Goal: Task Accomplishment & Management: Complete application form

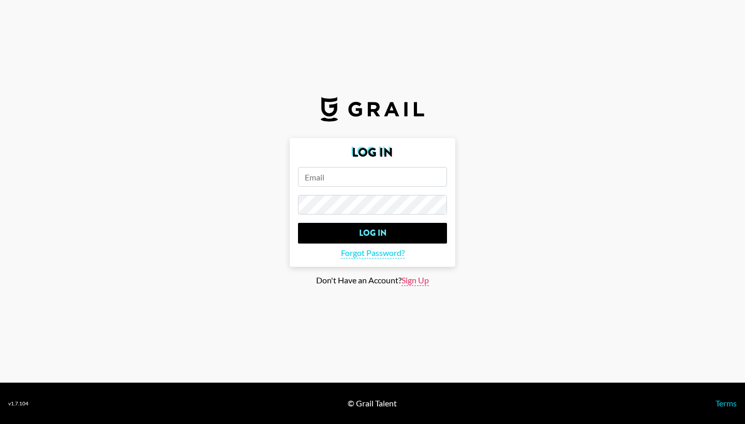
click at [423, 278] on span "Sign Up" at bounding box center [414, 280] width 27 height 11
type input "Sign Up"
click at [371, 192] on form "Sign Up Sign Up" at bounding box center [373, 195] width 166 height 114
click at [367, 187] on form "Sign Up Sign Up" at bounding box center [373, 195] width 166 height 114
click at [359, 178] on input "email" at bounding box center [372, 177] width 149 height 20
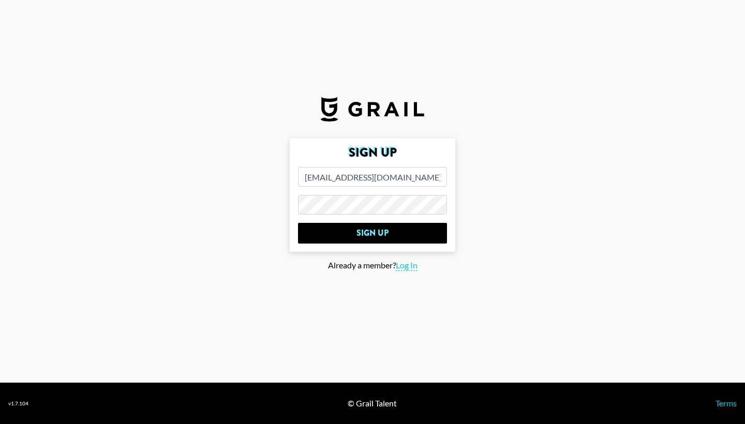
type input "colin@rr.digital"
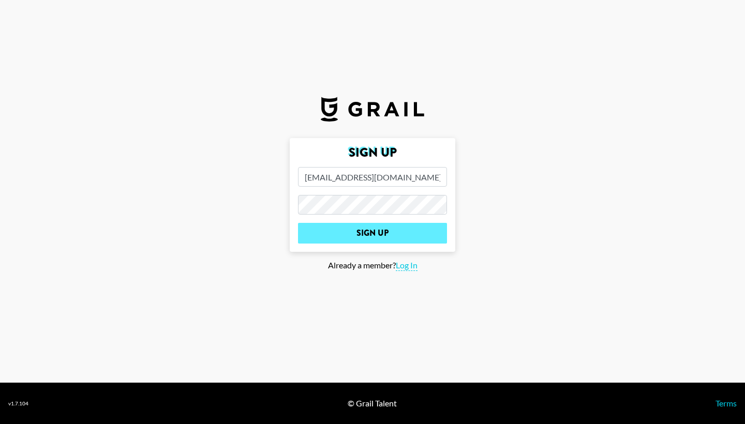
click at [350, 229] on input "Sign Up" at bounding box center [372, 233] width 149 height 21
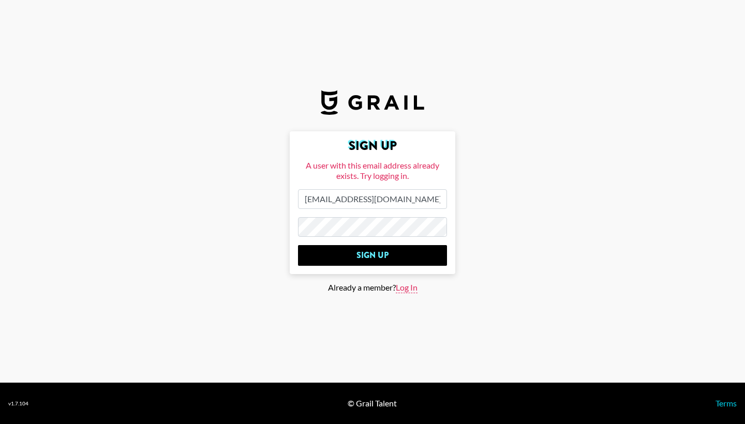
click at [413, 290] on span "Log In" at bounding box center [407, 287] width 22 height 11
type input "Log In"
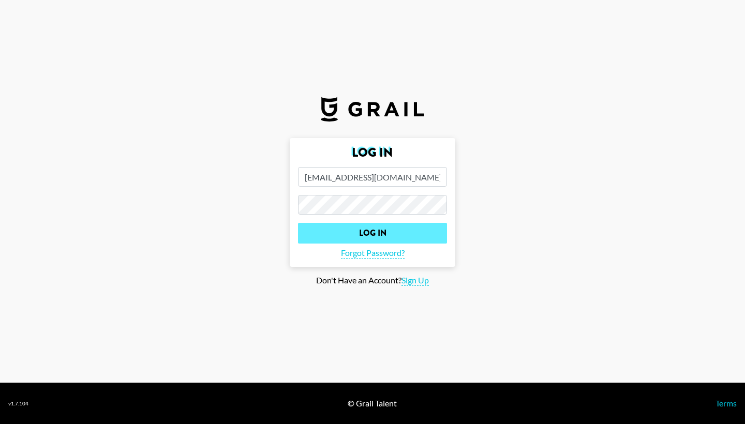
click at [370, 240] on input "Log In" at bounding box center [372, 233] width 149 height 21
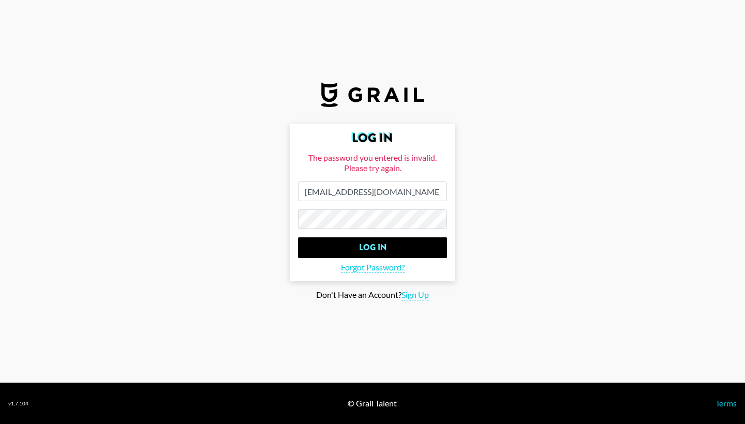
click at [372, 248] on input "Log In" at bounding box center [372, 247] width 149 height 21
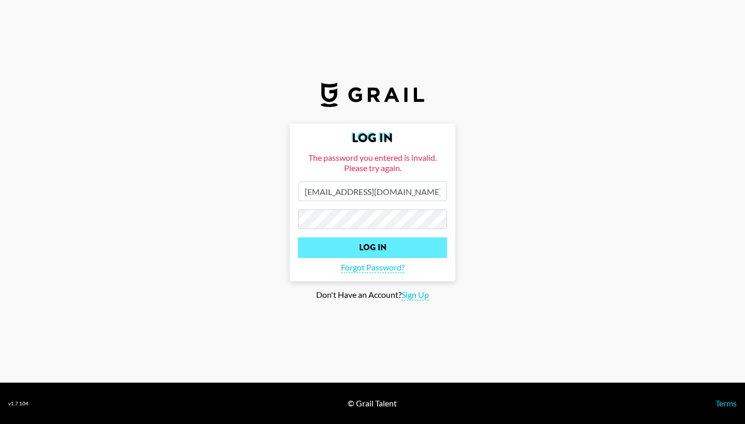
click at [371, 241] on input "Log In" at bounding box center [372, 247] width 149 height 21
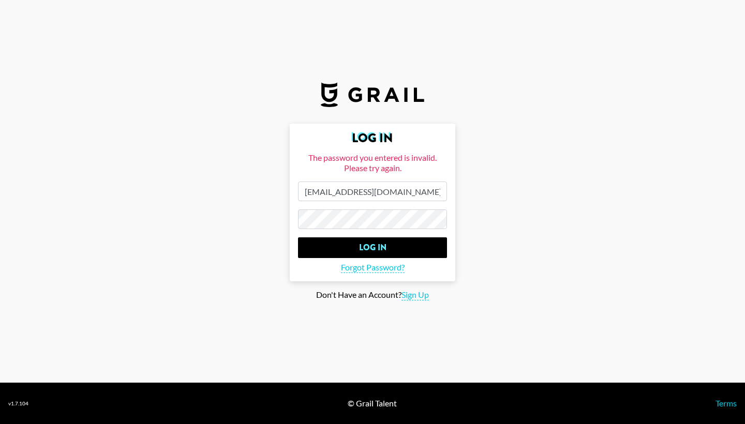
click at [372, 248] on input "Log In" at bounding box center [372, 247] width 149 height 21
click at [389, 233] on form "Log In The password you entered is invalid. Please try again. colin@rr.digital …" at bounding box center [373, 203] width 166 height 158
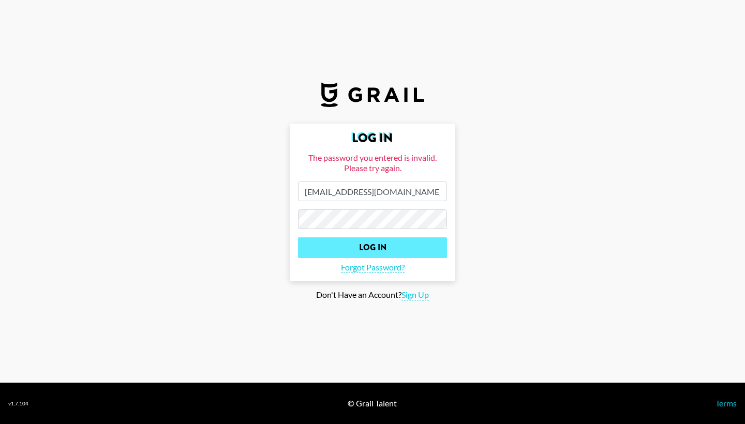
click at [389, 245] on input "Log In" at bounding box center [372, 247] width 149 height 21
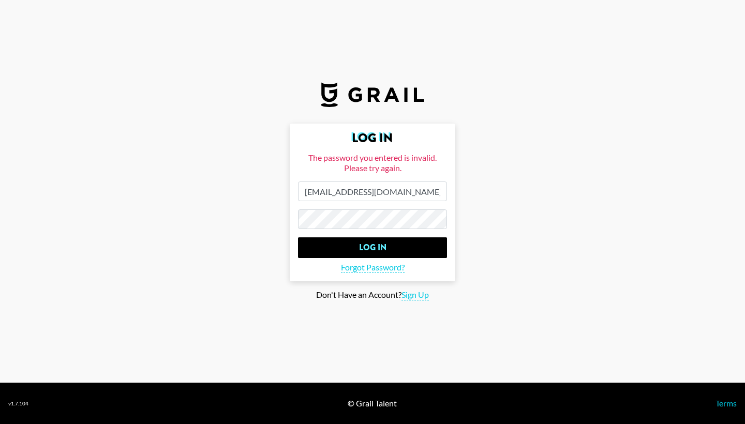
click at [372, 248] on input "Log In" at bounding box center [372, 247] width 149 height 21
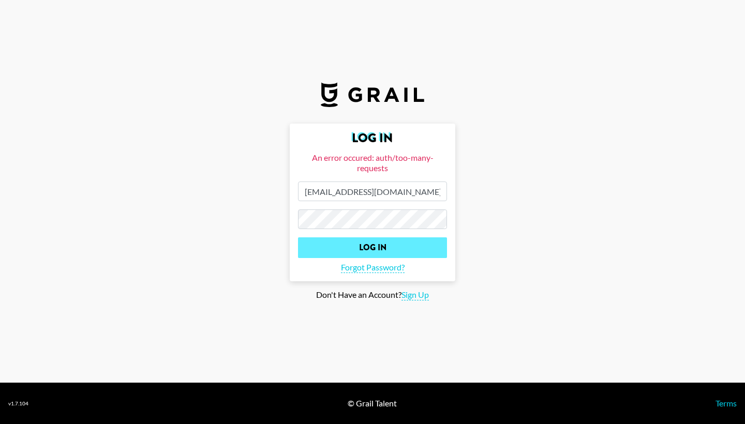
click at [390, 250] on input "Log In" at bounding box center [372, 247] width 149 height 21
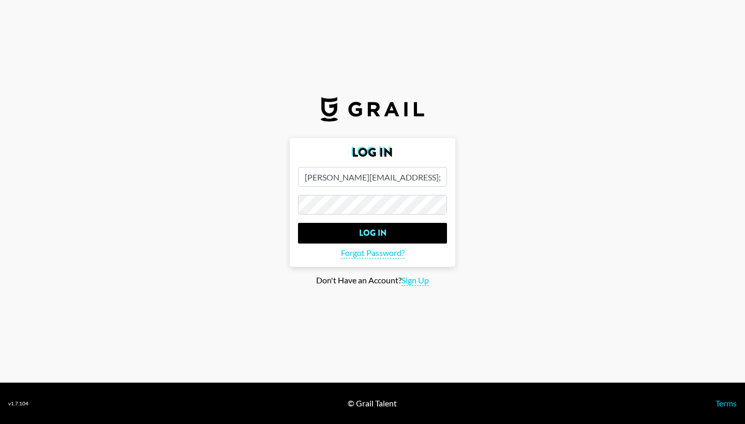
click at [383, 245] on form "Log In Colin@rr.digita; Log In Forgot Password?" at bounding box center [373, 202] width 166 height 129
click at [383, 249] on span "Forgot Password?" at bounding box center [373, 253] width 64 height 11
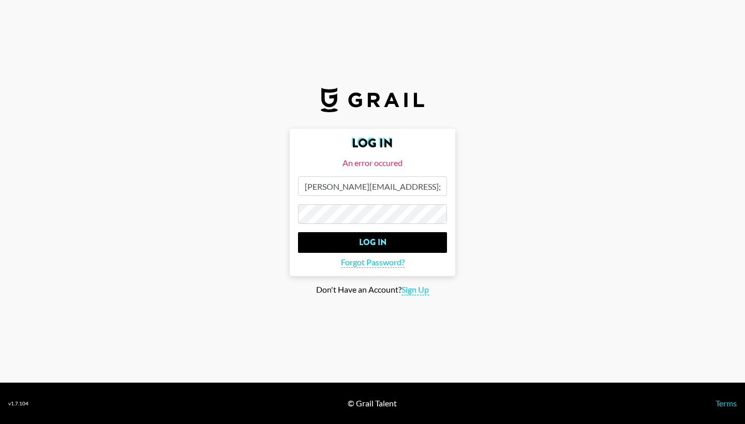
click at [384, 179] on input "Colin@rr.digita;" at bounding box center [372, 186] width 149 height 20
click at [379, 189] on input "Colin@rr.digita;" at bounding box center [372, 186] width 149 height 20
type input "Colin@rr.digital"
click at [356, 261] on span "Forgot Password?" at bounding box center [373, 262] width 64 height 11
click at [361, 261] on span "Forgot Password?" at bounding box center [373, 262] width 64 height 11
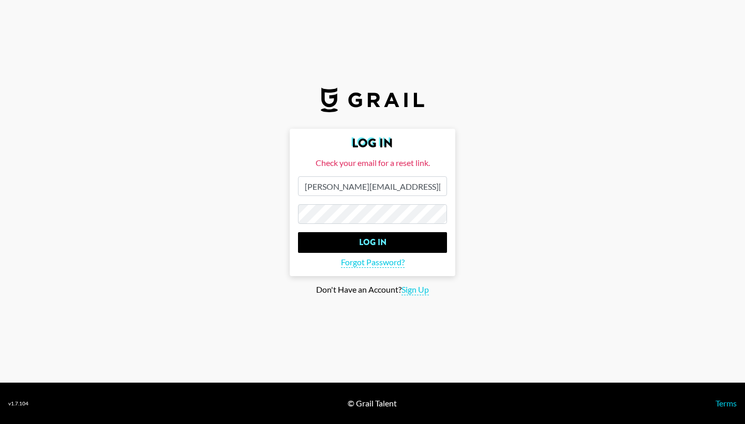
click at [351, 200] on form "Log In Check your email for a reset link. Colin@rr.digital Log In Forgot Passwo…" at bounding box center [373, 202] width 166 height 147
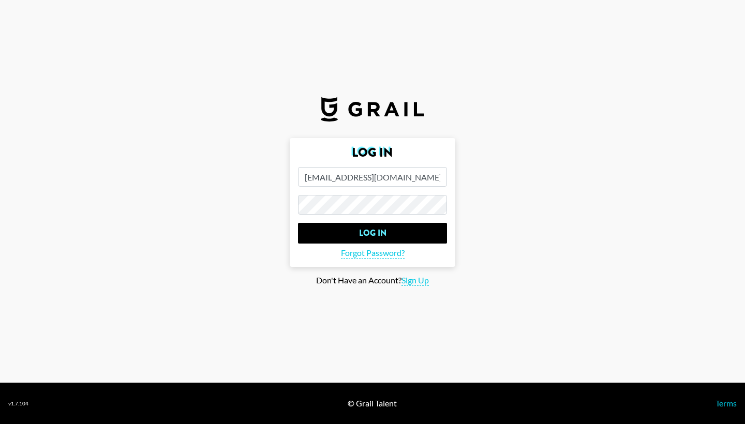
type input "[EMAIL_ADDRESS][DOMAIN_NAME]"
click at [372, 233] on input "Log In" at bounding box center [372, 233] width 149 height 21
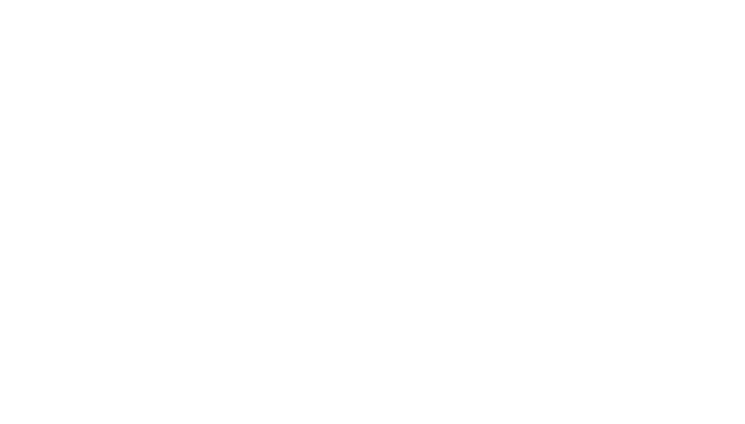
click at [364, 225] on body at bounding box center [372, 212] width 745 height 424
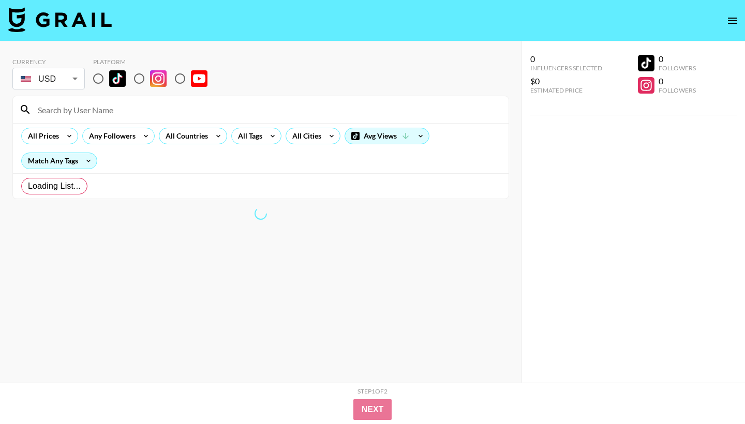
radio input "true"
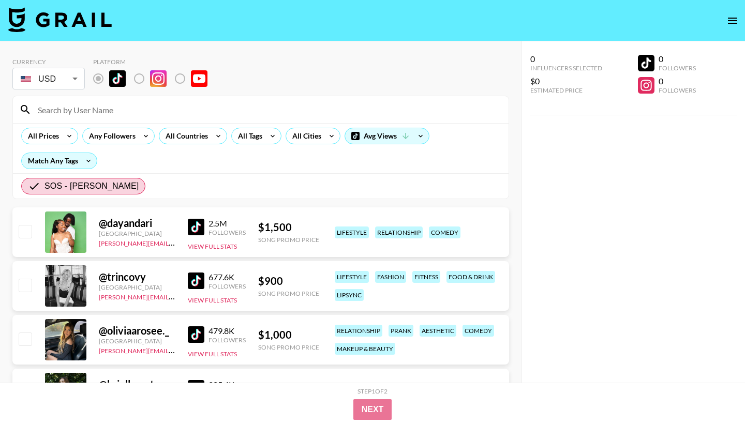
click at [59, 265] on div at bounding box center [65, 285] width 41 height 41
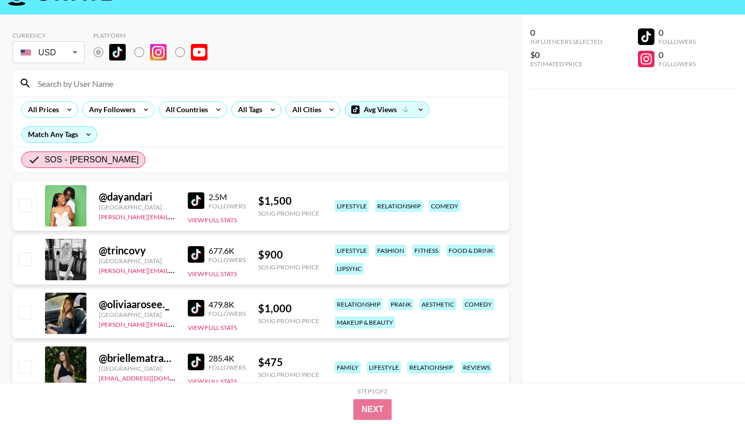
click at [229, 282] on div "@ trincovy United States laura_clark@grail-talent.com 677.6K Followers View Ful…" at bounding box center [260, 260] width 497 height 50
click at [212, 279] on div "@ trincovy United States laura_clark@grail-talent.com 677.6K Followers View Ful…" at bounding box center [260, 260] width 497 height 50
click at [23, 258] on input "checkbox" at bounding box center [25, 258] width 12 height 12
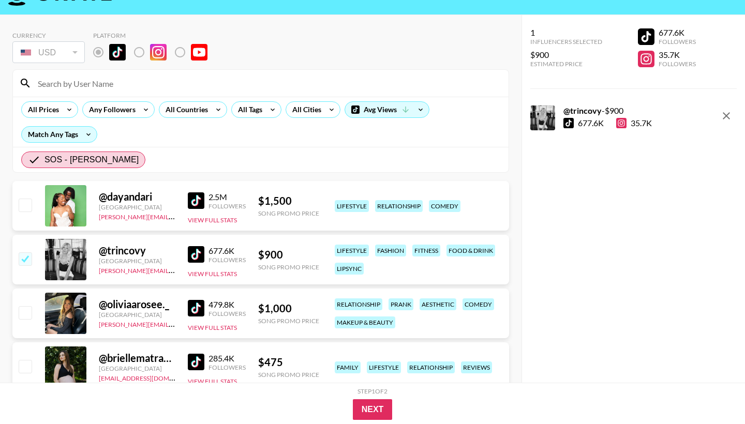
click at [23, 258] on input "checkbox" at bounding box center [25, 258] width 12 height 12
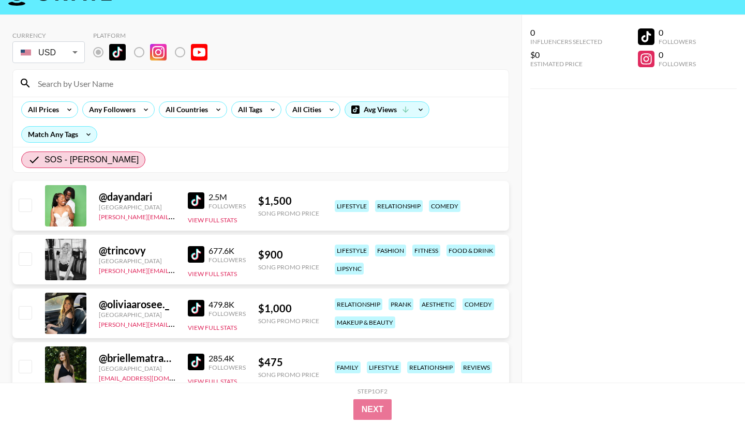
click at [23, 258] on input "checkbox" at bounding box center [25, 258] width 12 height 12
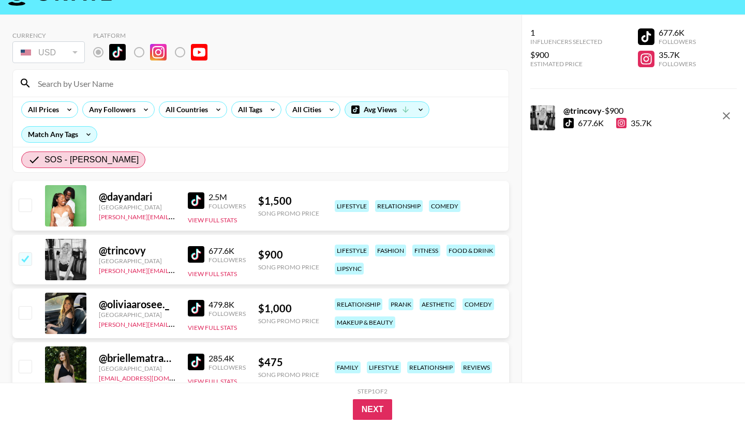
click at [23, 258] on input "checkbox" at bounding box center [25, 258] width 12 height 12
checkbox input "false"
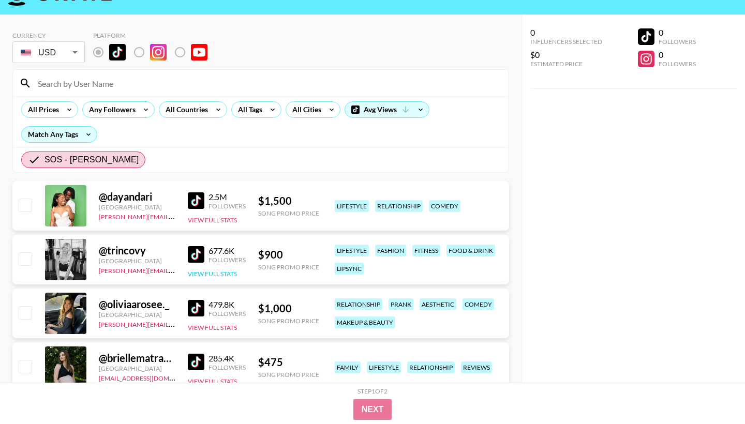
click at [227, 274] on button "View Full Stats" at bounding box center [212, 274] width 49 height 8
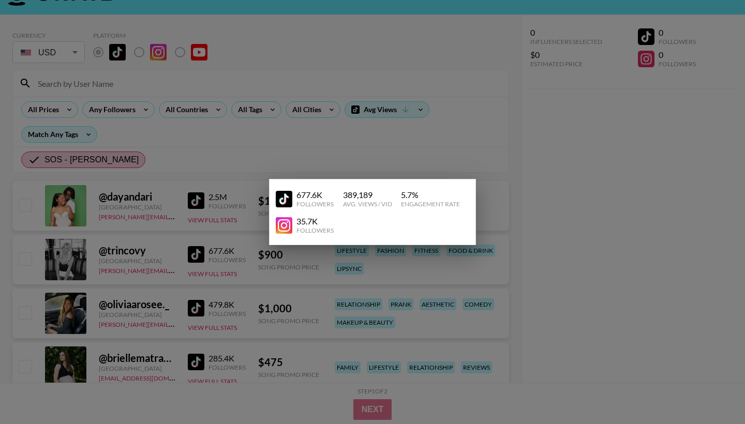
click at [359, 194] on div "389,189" at bounding box center [367, 195] width 49 height 10
click at [228, 191] on div at bounding box center [372, 212] width 745 height 424
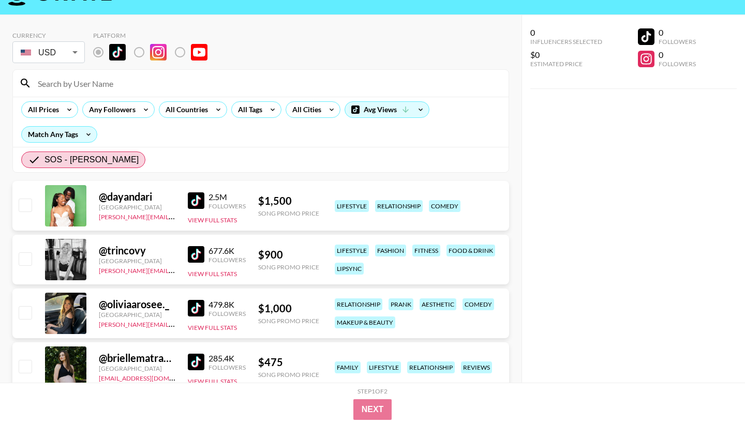
click at [125, 248] on div "@ trincovy" at bounding box center [137, 250] width 77 height 13
copy div "trincovy"
click at [125, 248] on div "@ trincovy" at bounding box center [137, 250] width 77 height 13
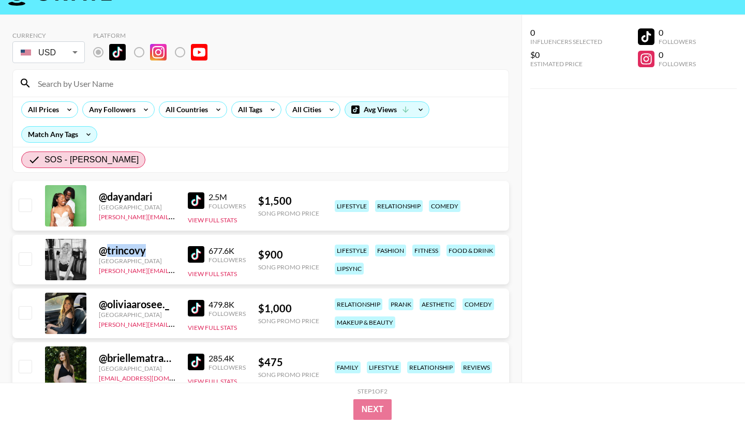
click at [125, 248] on div "@ trincovy" at bounding box center [137, 250] width 77 height 13
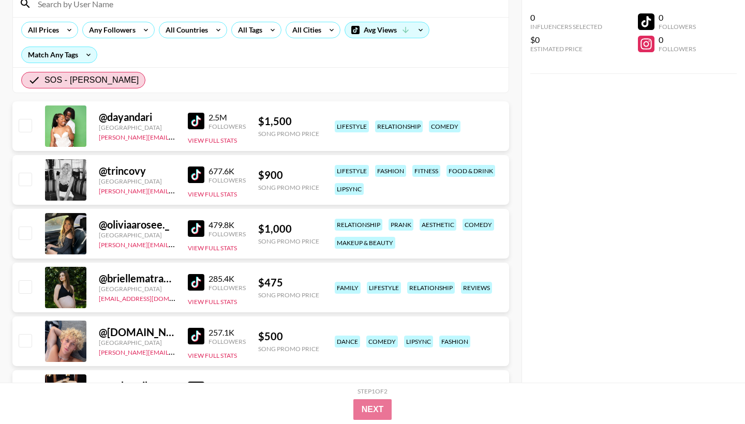
scroll to position [107, 0]
click at [111, 222] on div "@ oliviaarosee._" at bounding box center [137, 224] width 77 height 13
copy div "@ oliviaarosee._"
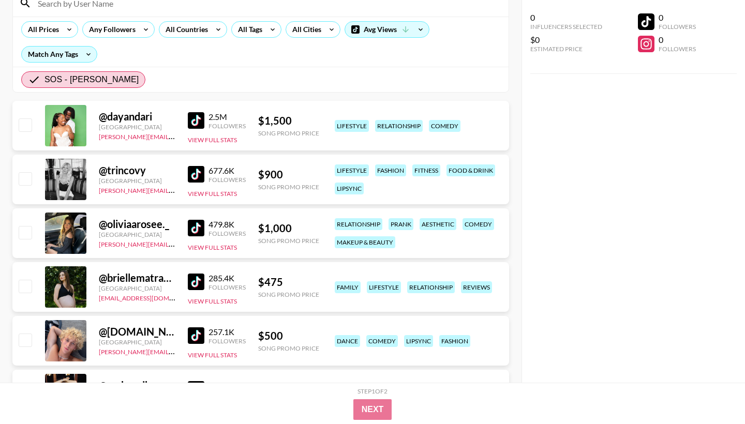
click at [33, 233] on div "@ oliviaarosee._ United States laura_clark@grail-talent.com 479.8K Followers Vi…" at bounding box center [260, 233] width 497 height 50
click at [21, 232] on input "checkbox" at bounding box center [25, 232] width 12 height 12
checkbox input "true"
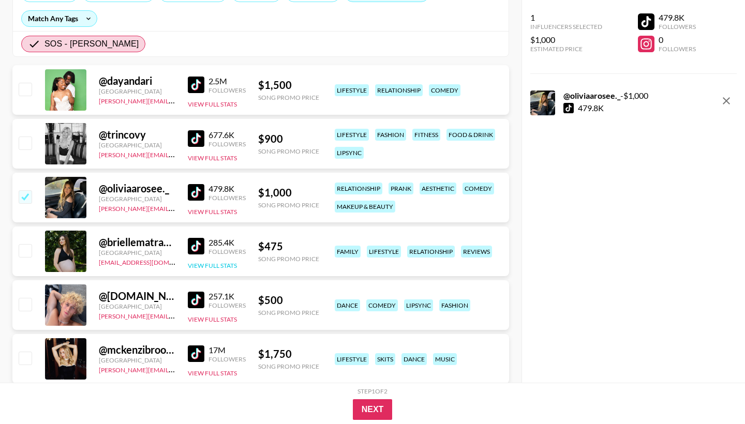
scroll to position [154, 0]
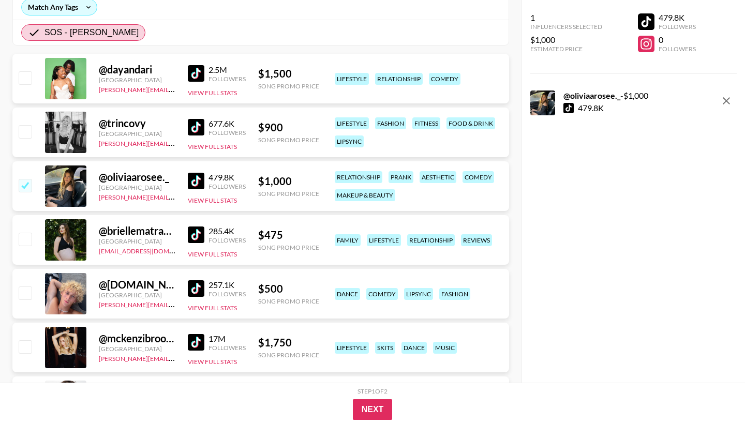
click at [143, 278] on div "@ izaiah.schmidt" at bounding box center [137, 284] width 77 height 13
copy div "@ izaiah.schmidt"
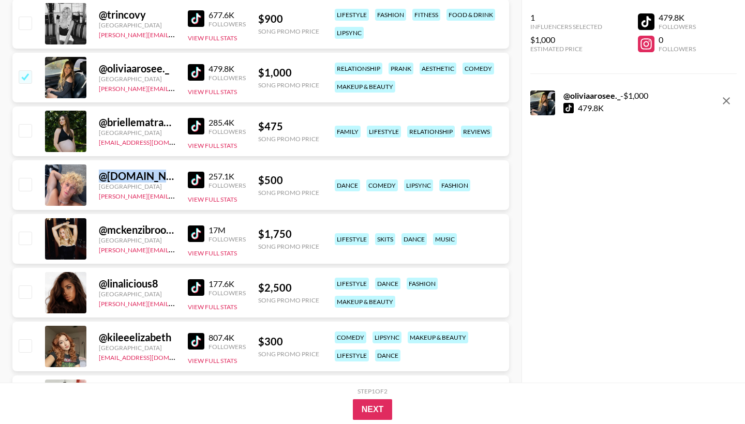
scroll to position [263, 0]
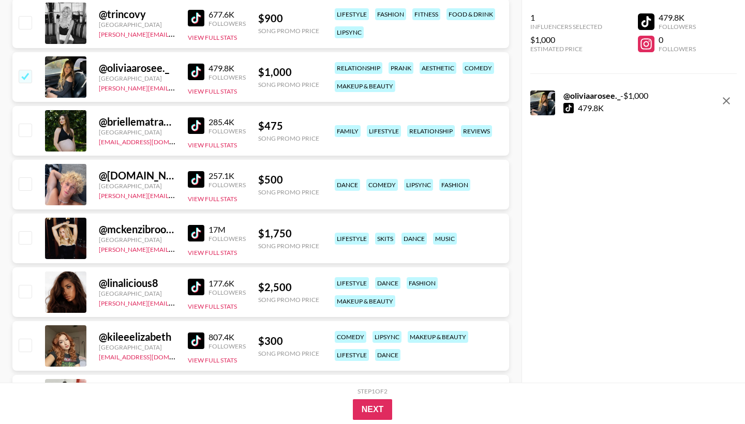
click at [126, 230] on div "@ mckenzibrooke" at bounding box center [137, 229] width 77 height 13
copy div "@ mckenzibrooke"
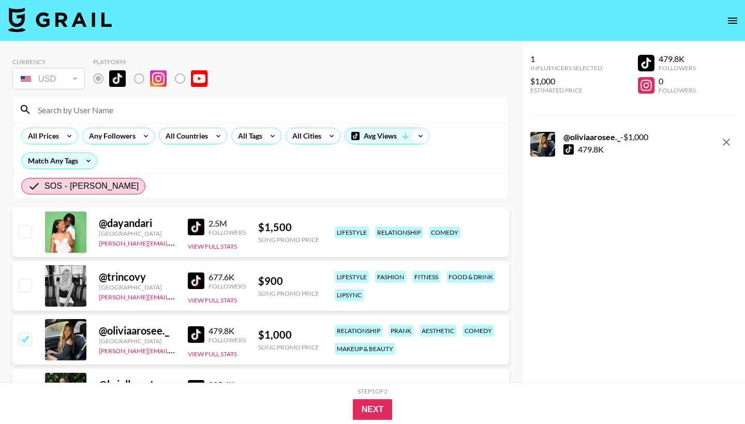
scroll to position [0, 0]
click at [419, 138] on icon at bounding box center [420, 136] width 17 height 16
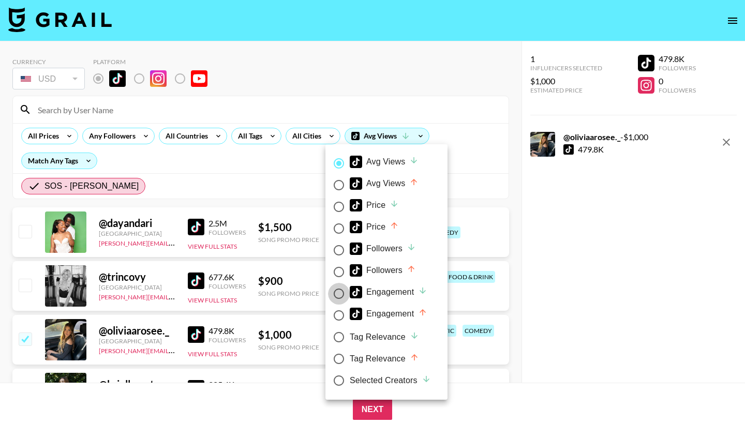
click at [338, 295] on input "Engagement" at bounding box center [339, 294] width 22 height 22
radio input "true"
radio input "false"
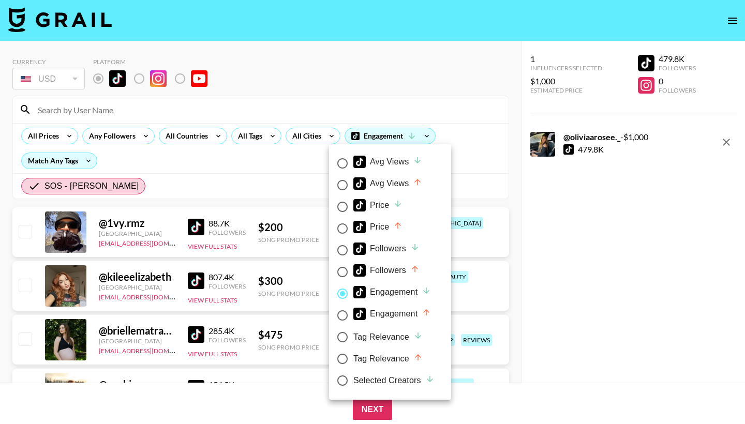
click at [220, 168] on div at bounding box center [372, 212] width 745 height 424
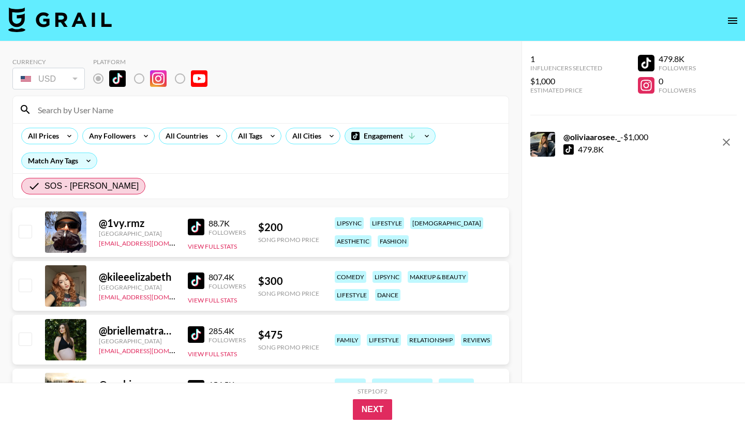
click at [155, 272] on div "@ kileeelizabeth" at bounding box center [137, 276] width 77 height 13
copy div "@ kileeelizabeth"
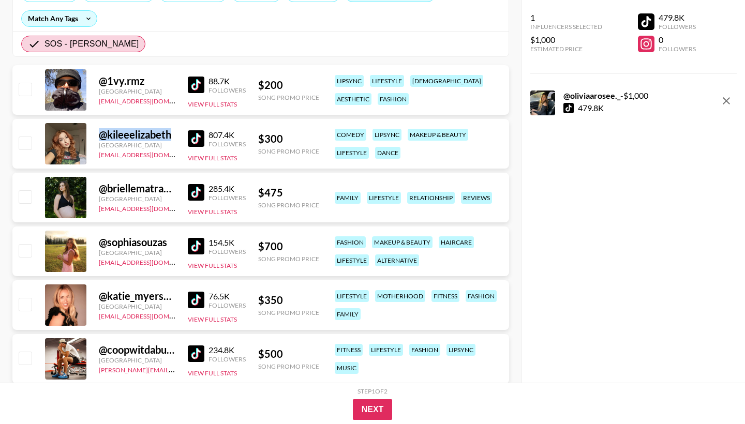
scroll to position [148, 0]
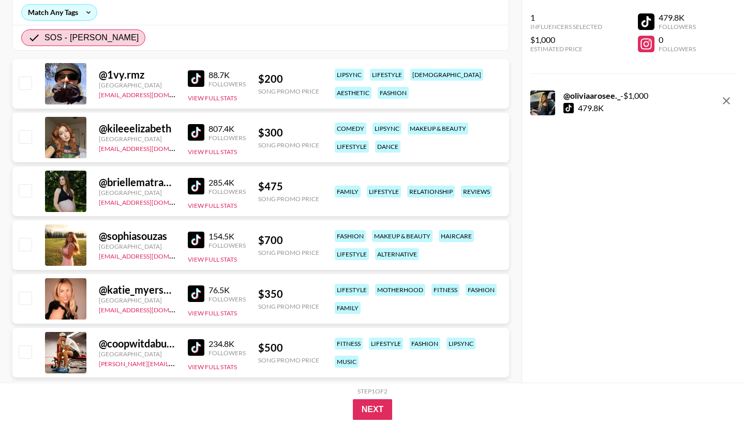
click at [63, 242] on div at bounding box center [65, 244] width 41 height 41
click at [197, 240] on img at bounding box center [196, 240] width 17 height 17
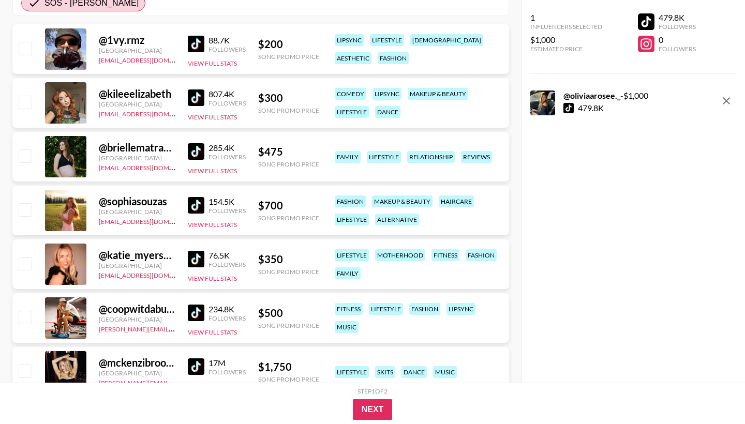
click at [194, 257] on img at bounding box center [196, 259] width 17 height 17
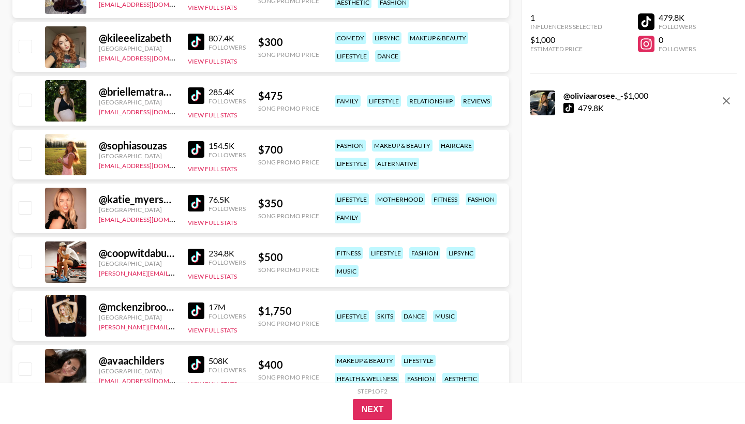
click at [73, 256] on div at bounding box center [65, 262] width 41 height 41
click at [195, 259] on img at bounding box center [196, 257] width 17 height 17
click at [28, 262] on input "checkbox" at bounding box center [25, 261] width 12 height 12
checkbox input "true"
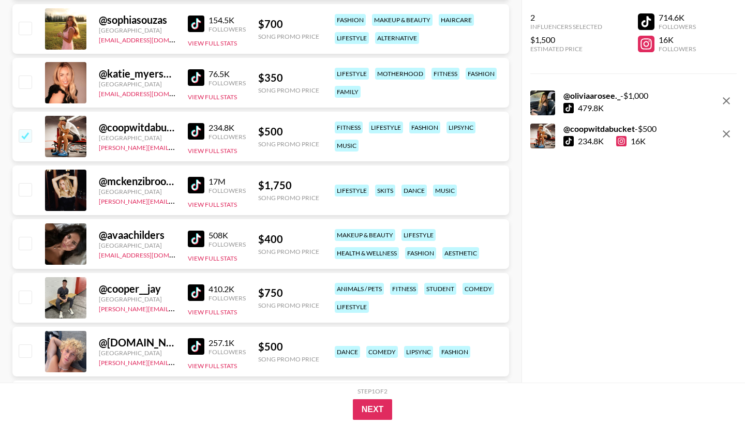
scroll to position [365, 0]
click at [197, 292] on img at bounding box center [196, 292] width 17 height 17
click at [196, 237] on img at bounding box center [196, 239] width 17 height 17
click at [19, 244] on input "checkbox" at bounding box center [25, 243] width 12 height 12
checkbox input "true"
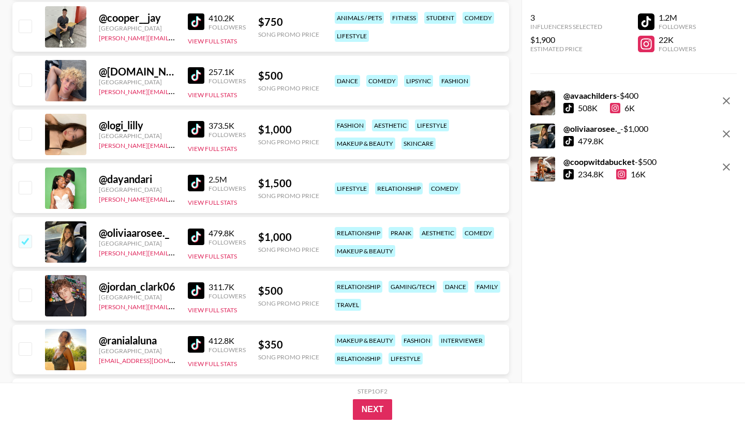
scroll to position [636, 0]
click at [193, 291] on img at bounding box center [196, 290] width 17 height 17
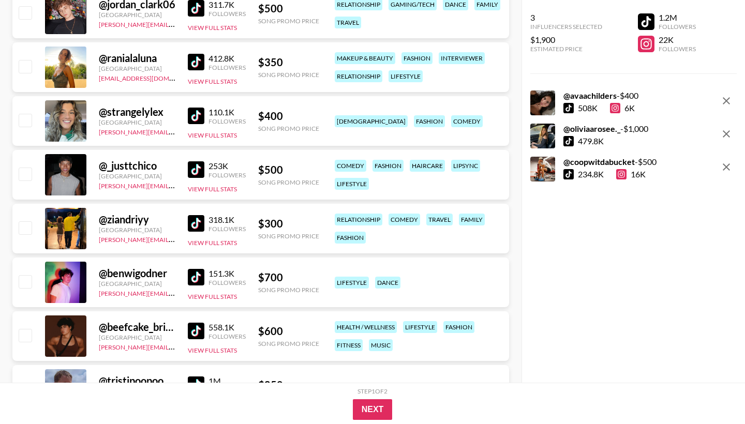
scroll to position [926, 0]
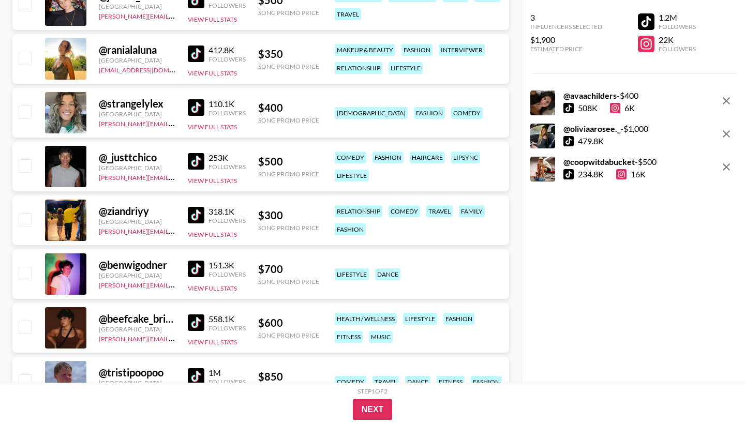
click at [193, 264] on img at bounding box center [196, 269] width 17 height 17
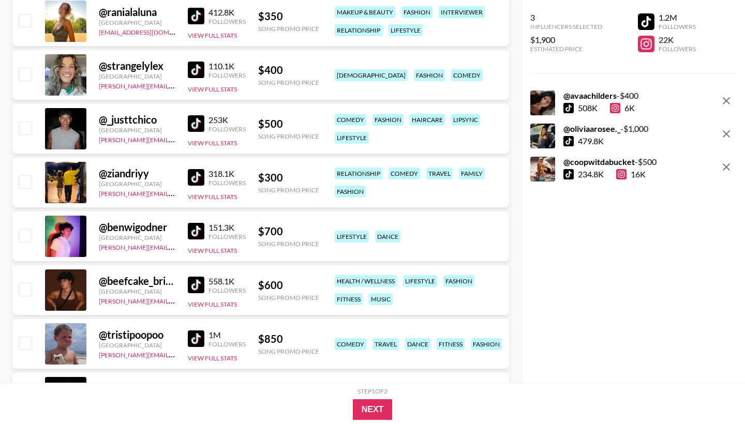
scroll to position [975, 0]
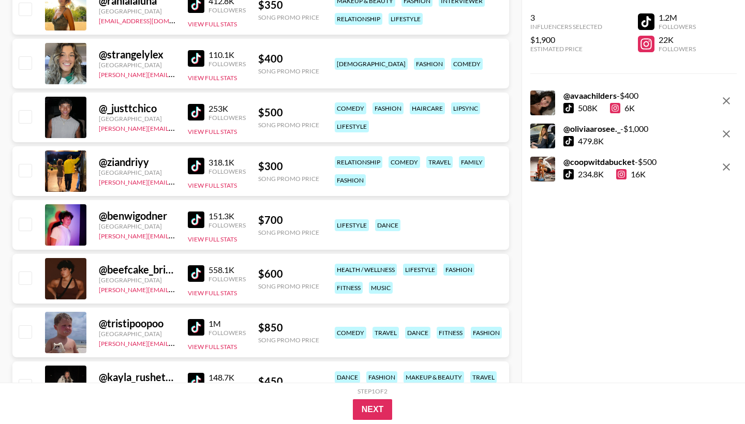
click at [193, 322] on img at bounding box center [196, 327] width 17 height 17
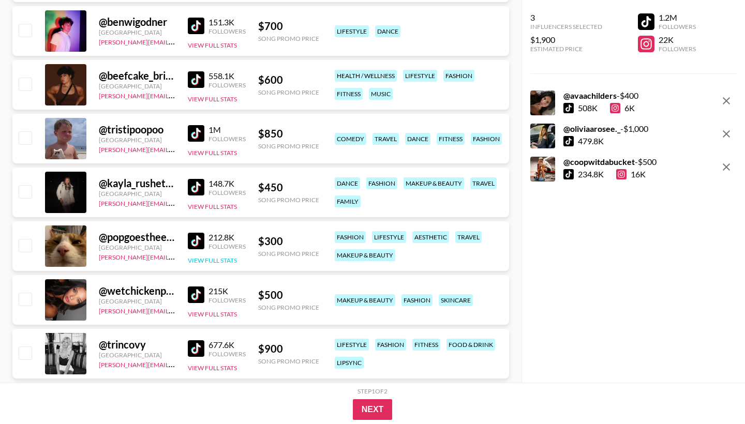
scroll to position [1178, 0]
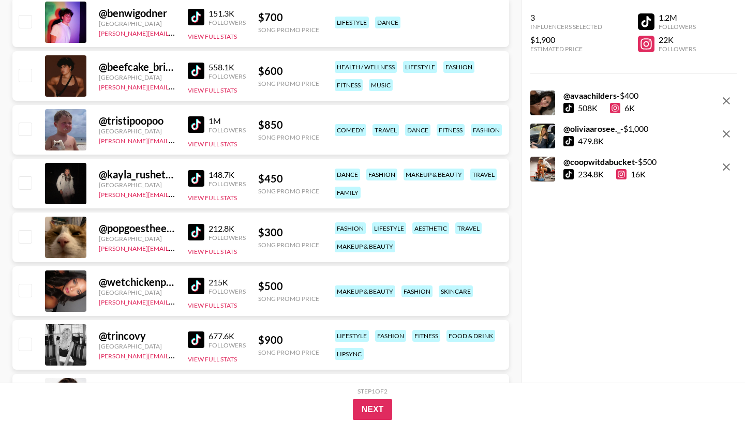
click at [193, 286] on img at bounding box center [196, 286] width 17 height 17
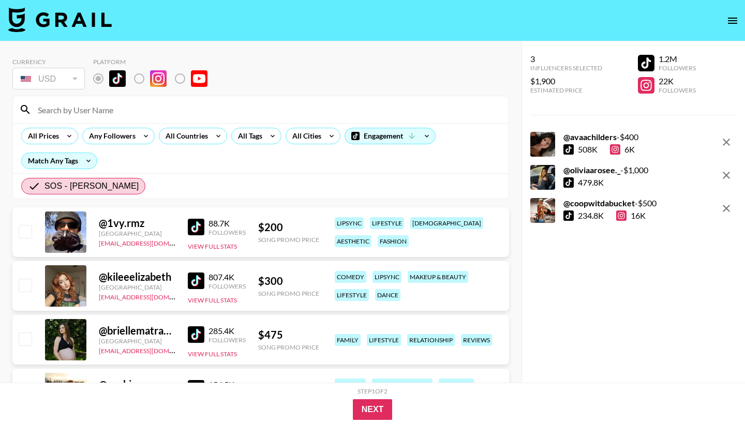
scroll to position [0, 0]
click at [666, 249] on div "3 Influencers Selected $1,900 Estimated Price 1.2M Followers 22K Followers @ av…" at bounding box center [632, 232] width 223 height 383
click at [367, 410] on button "Next" at bounding box center [373, 409] width 40 height 21
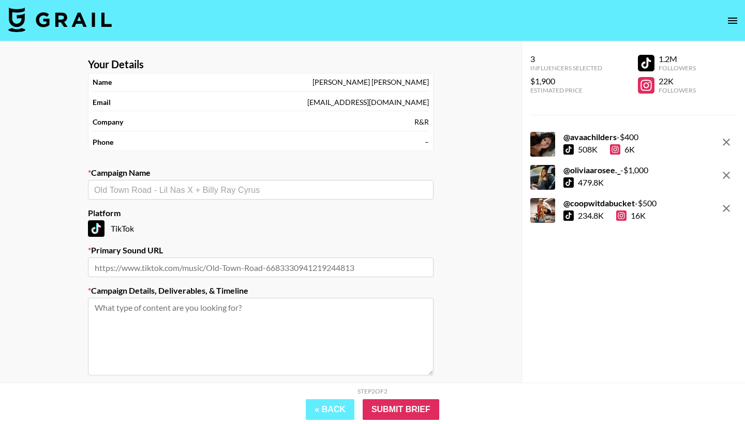
click at [245, 194] on input "text" at bounding box center [260, 190] width 333 height 12
type input "o"
type input "sos - jigitz"
click at [401, 260] on input "text" at bounding box center [260, 268] width 345 height 20
paste input "https://www.tiktok.com/music/original-sound-7551216518546131726"
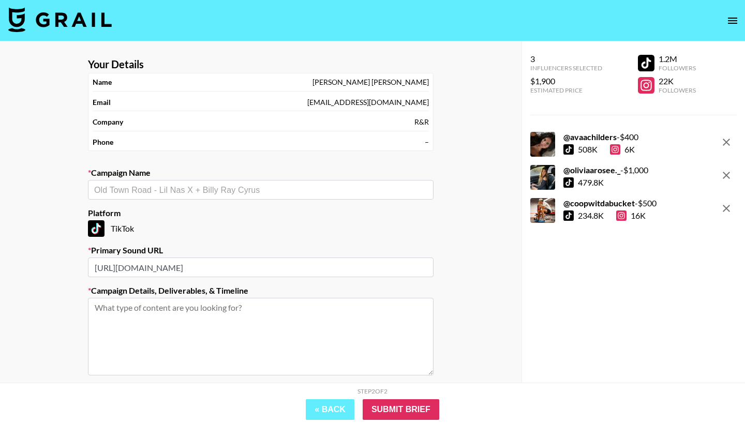
type input "https://www.tiktok.com/music/original-sound-7551216518546131726"
click at [358, 350] on textarea at bounding box center [260, 337] width 345 height 78
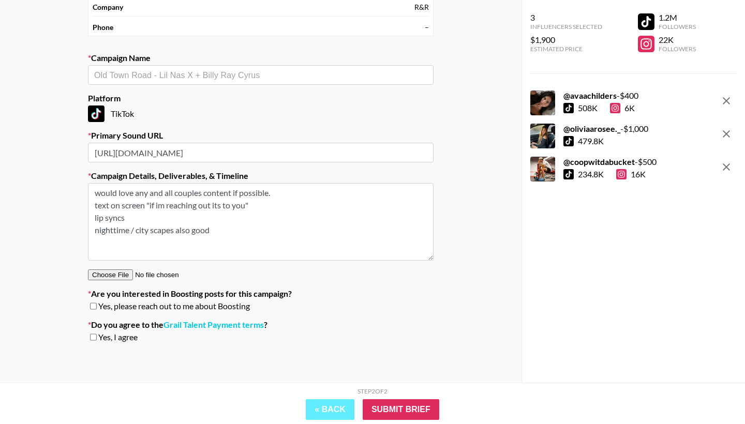
scroll to position [114, 0]
type textarea "would love any and all couples content if possible. text on screen "if im reach…"
click at [98, 334] on span "Yes, I agree" at bounding box center [117, 338] width 39 height 10
click at [92, 335] on input "checkbox" at bounding box center [93, 337] width 7 height 7
checkbox input "true"
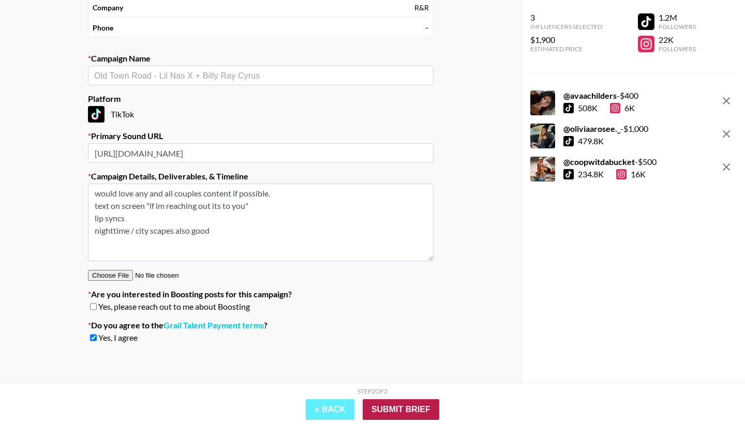
click at [372, 401] on input "Submit Brief" at bounding box center [401, 409] width 77 height 21
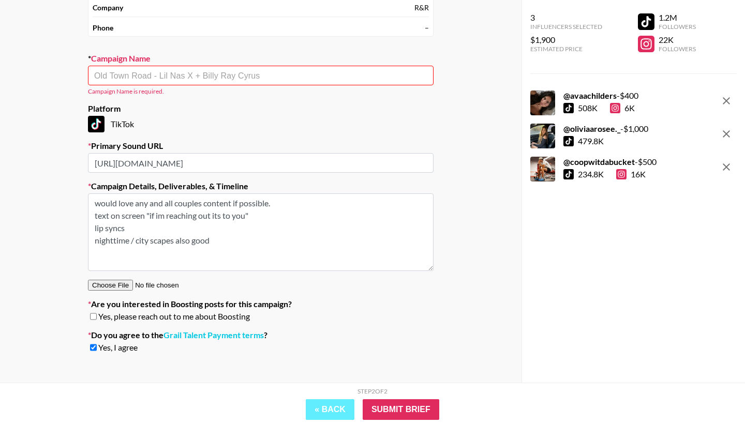
click at [198, 84] on div "​" at bounding box center [260, 76] width 345 height 20
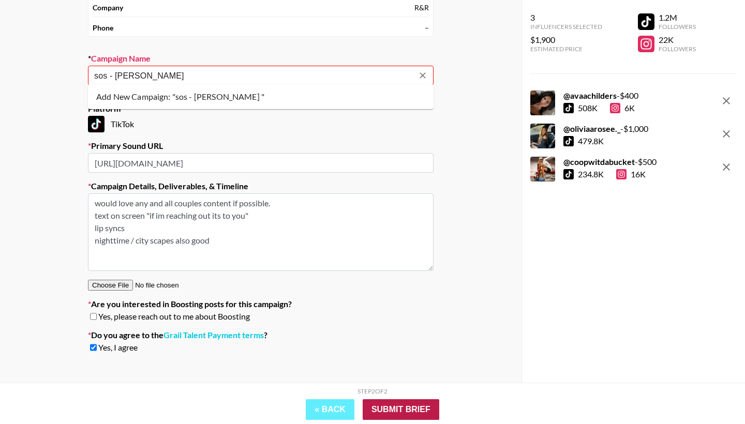
type input "sos - jigitz"
click at [394, 416] on input "Submit Brief" at bounding box center [401, 409] width 77 height 21
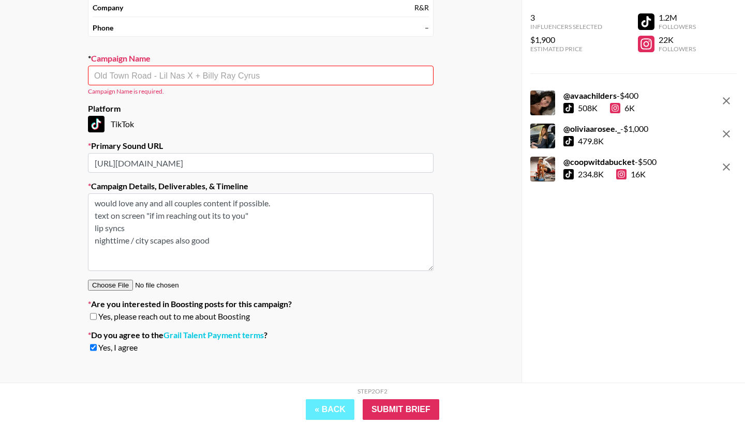
click at [397, 424] on div "Step 2 of 2 View Summary « Back Submit Brief" at bounding box center [372, 403] width 745 height 41
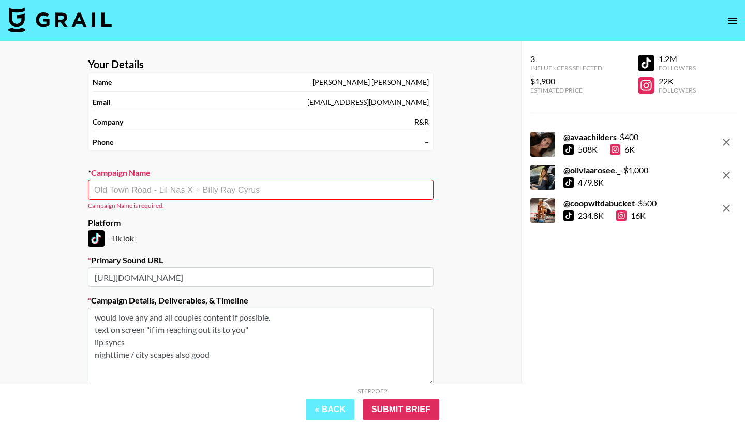
scroll to position [0, 0]
click at [214, 188] on input "text" at bounding box center [260, 190] width 333 height 12
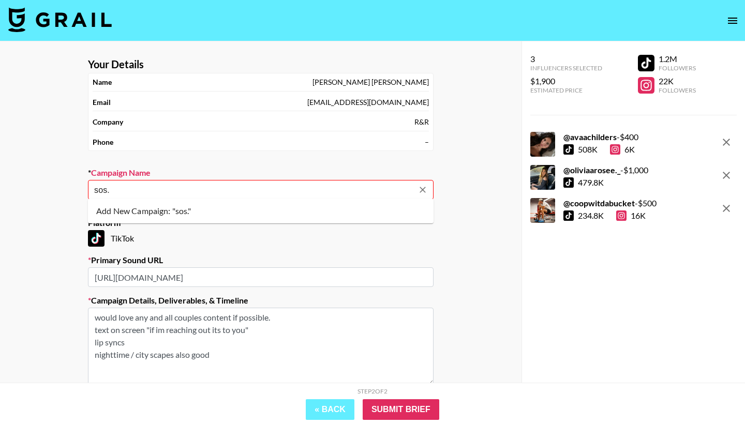
click at [177, 211] on li "Add New Campaign: "sos."" at bounding box center [260, 211] width 345 height 17
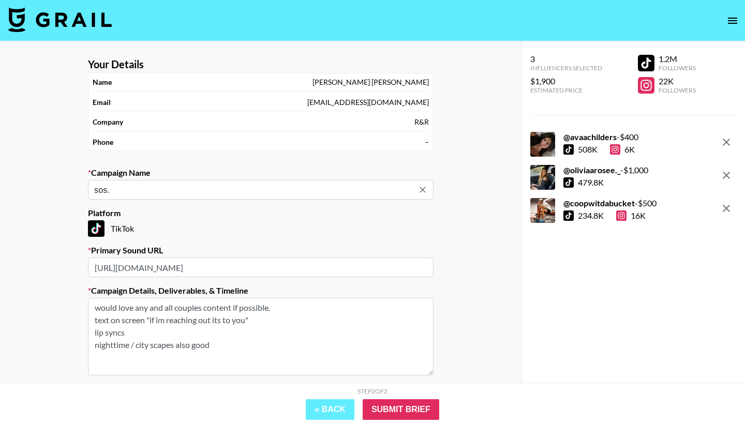
type input "sos."
click at [245, 236] on section "Your Details Name Colin Kennedy Email colin@rr.digital Company R&R Phone – Camp…" at bounding box center [261, 262] width 362 height 424
click at [399, 414] on input "Submit Brief" at bounding box center [401, 409] width 77 height 21
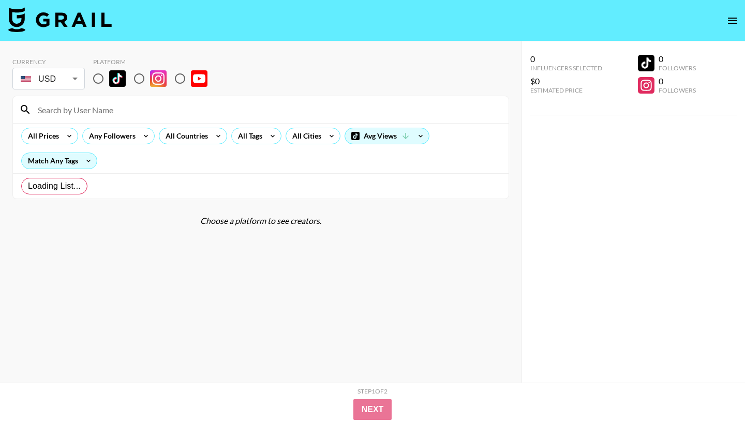
radio input "true"
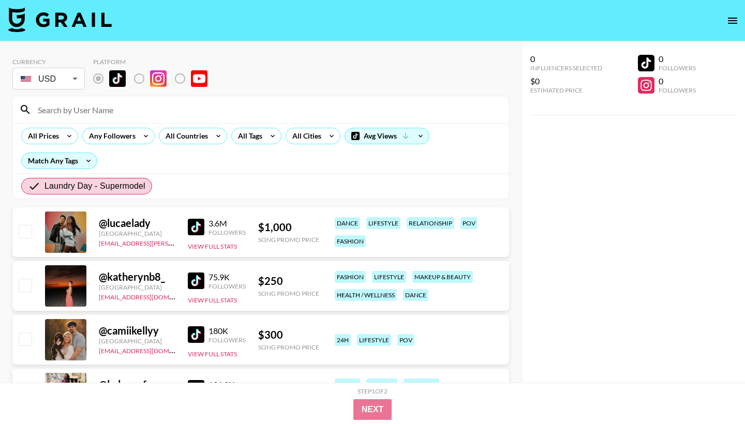
click at [190, 277] on img at bounding box center [196, 281] width 17 height 17
click at [384, 128] on div "Avg Views" at bounding box center [386, 136] width 85 height 17
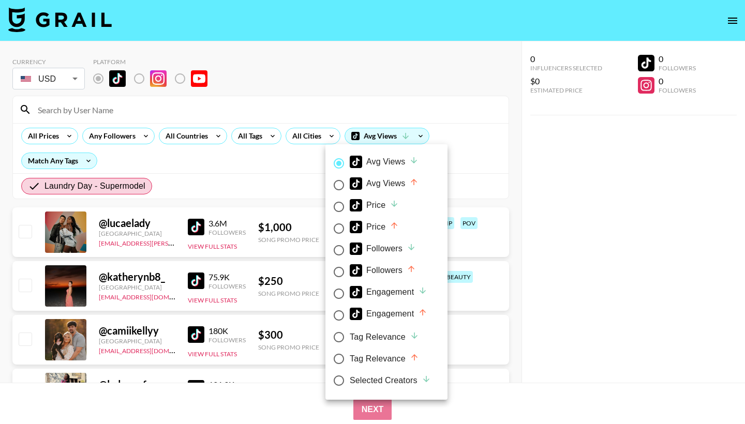
click at [390, 293] on div "Engagement" at bounding box center [389, 292] width 78 height 12
click at [350, 293] on input "Engagement" at bounding box center [339, 294] width 22 height 22
radio input "true"
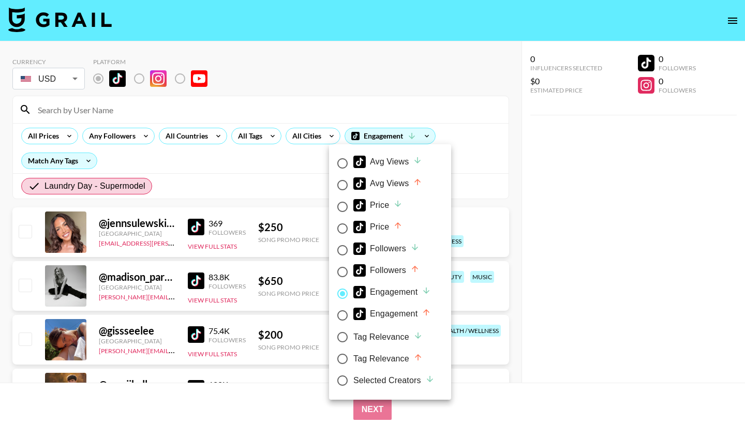
radio input "false"
click at [458, 144] on div at bounding box center [372, 212] width 745 height 424
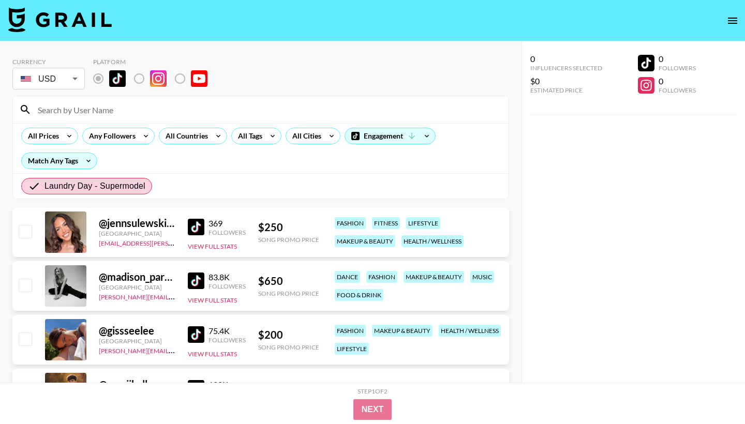
click at [195, 221] on img at bounding box center [196, 227] width 17 height 17
click at [195, 280] on img at bounding box center [196, 281] width 17 height 17
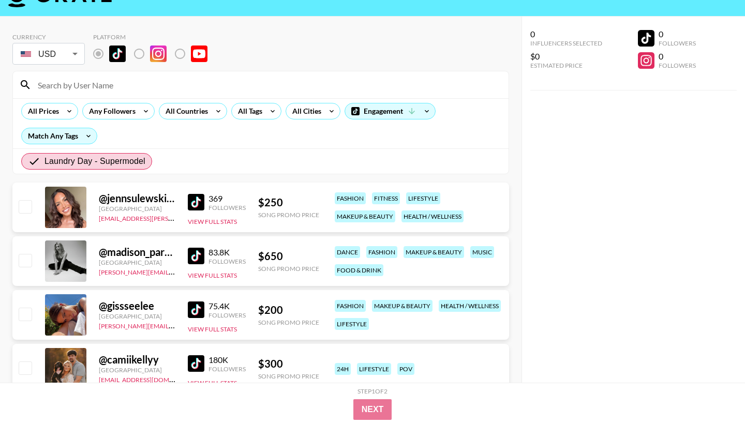
click at [195, 301] on div "75.4K Followers" at bounding box center [217, 310] width 58 height 18
click at [195, 310] on img at bounding box center [196, 310] width 17 height 17
